Goal: Obtain resource: Obtain resource

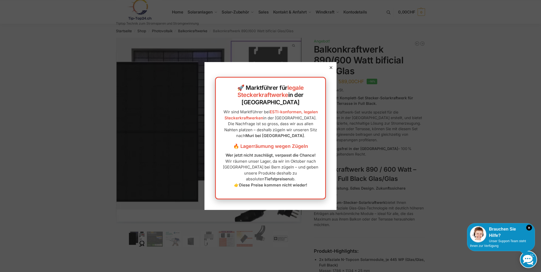
click at [330, 69] on icon at bounding box center [331, 67] width 3 height 3
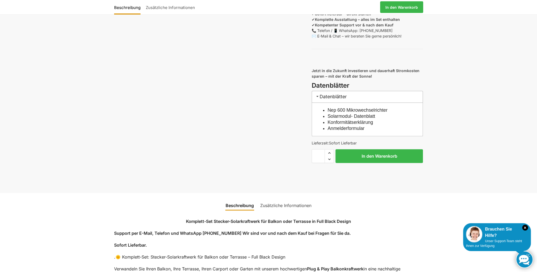
scroll to position [484, 0]
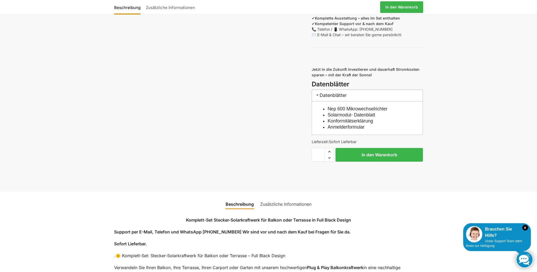
click at [350, 124] on link "Konformitätserklärung" at bounding box center [350, 120] width 45 height 5
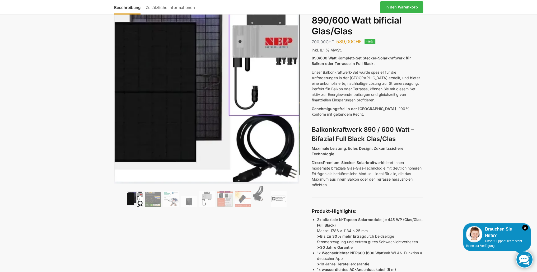
scroll to position [44, 0]
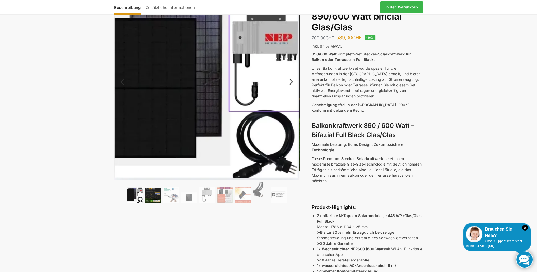
click at [158, 195] on img at bounding box center [153, 195] width 16 height 15
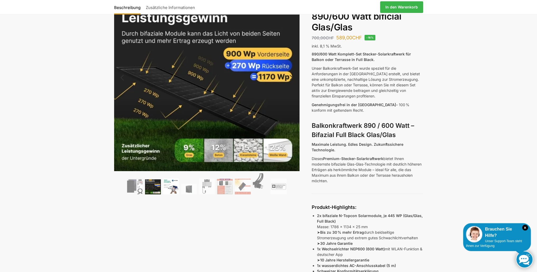
click at [173, 187] on img at bounding box center [171, 187] width 16 height 16
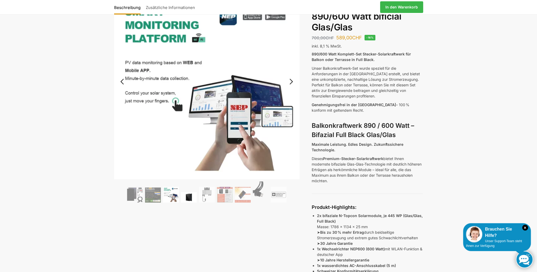
click at [187, 195] on img at bounding box center [189, 197] width 16 height 11
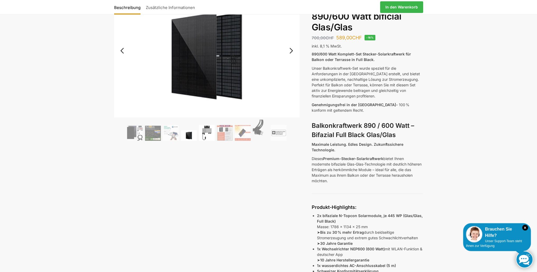
click at [203, 134] on img at bounding box center [207, 133] width 16 height 16
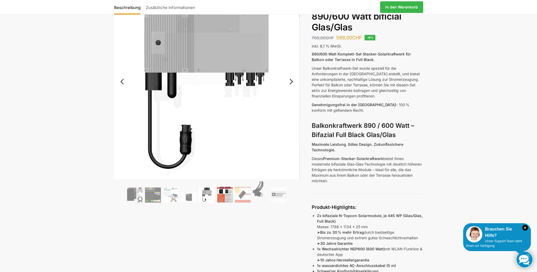
click at [219, 197] on img at bounding box center [225, 195] width 16 height 16
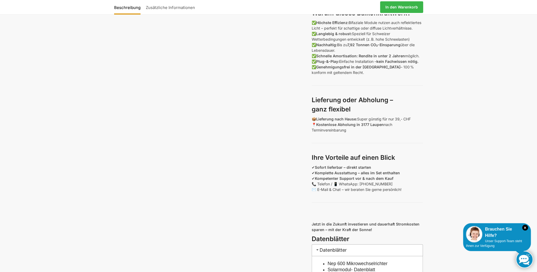
scroll to position [396, 0]
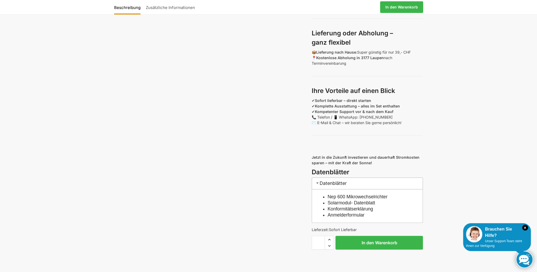
click at [352, 212] on link "Konformitätserklärung" at bounding box center [350, 208] width 45 height 5
